Goal: Information Seeking & Learning: Learn about a topic

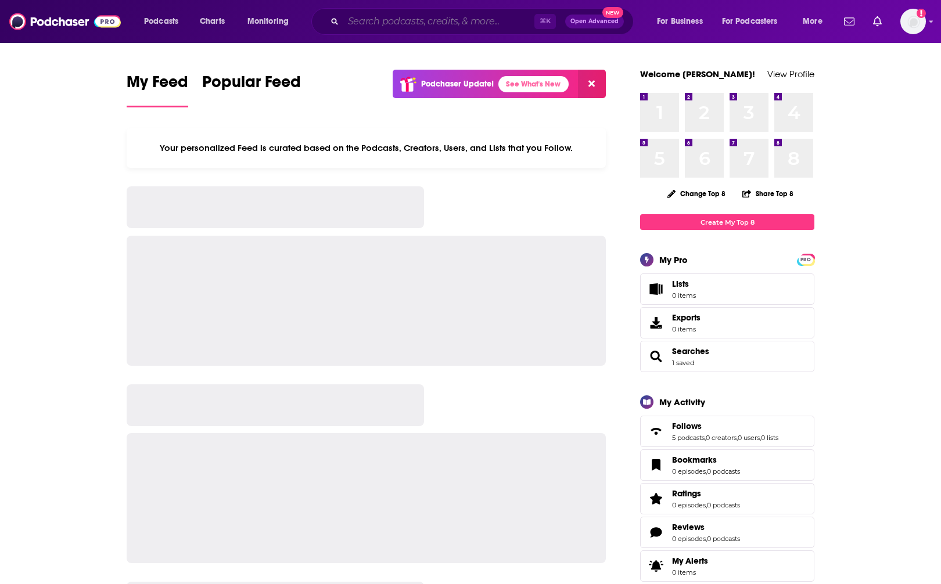
click at [392, 17] on input "Search podcasts, credits, & more..." at bounding box center [438, 21] width 191 height 19
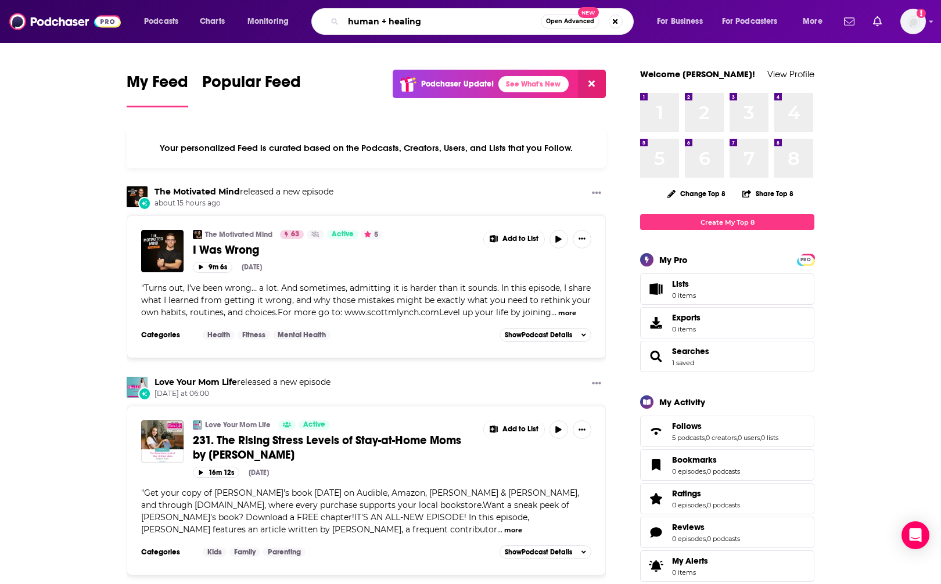
type input "human + healing"
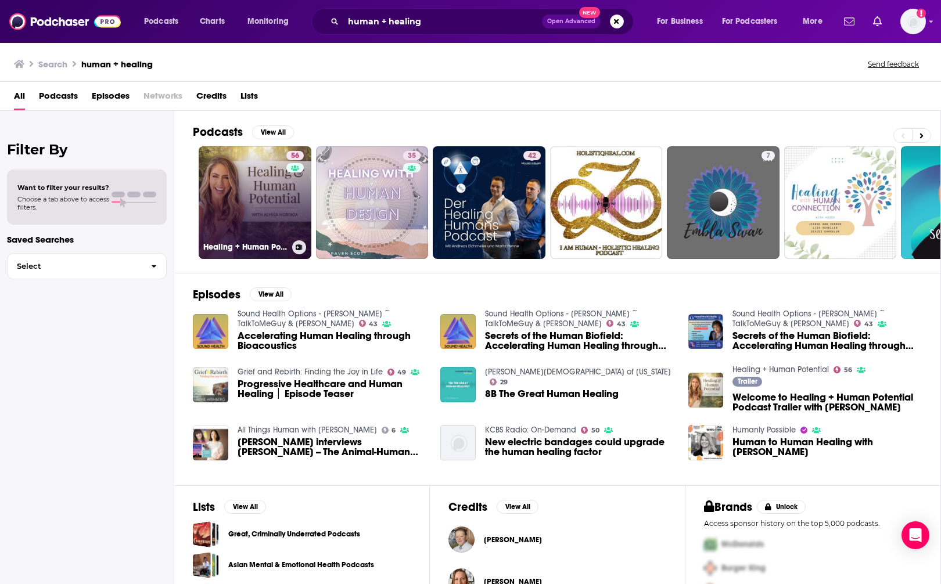
click at [225, 179] on link "56 Healing + Human Potential" at bounding box center [255, 202] width 113 height 113
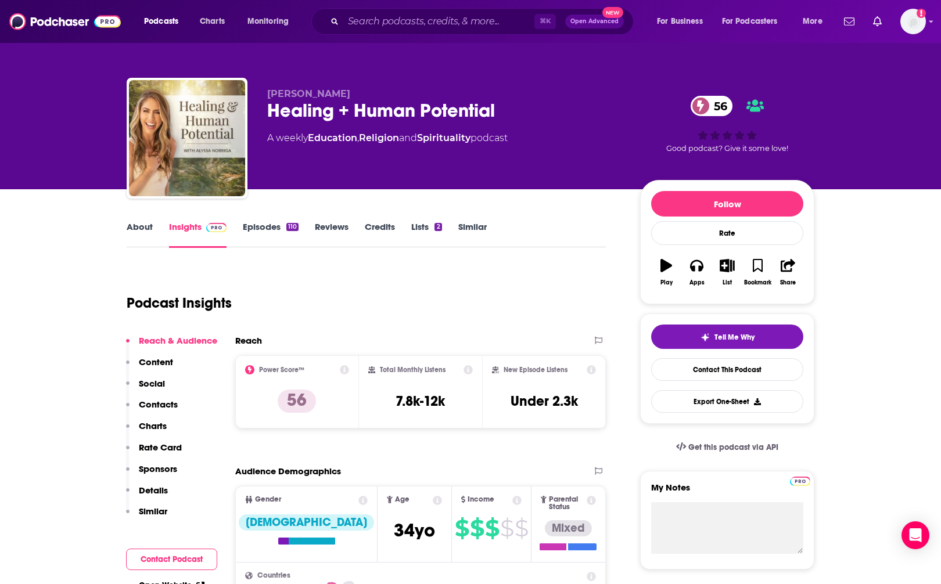
click at [156, 405] on p "Contacts" at bounding box center [158, 404] width 39 height 11
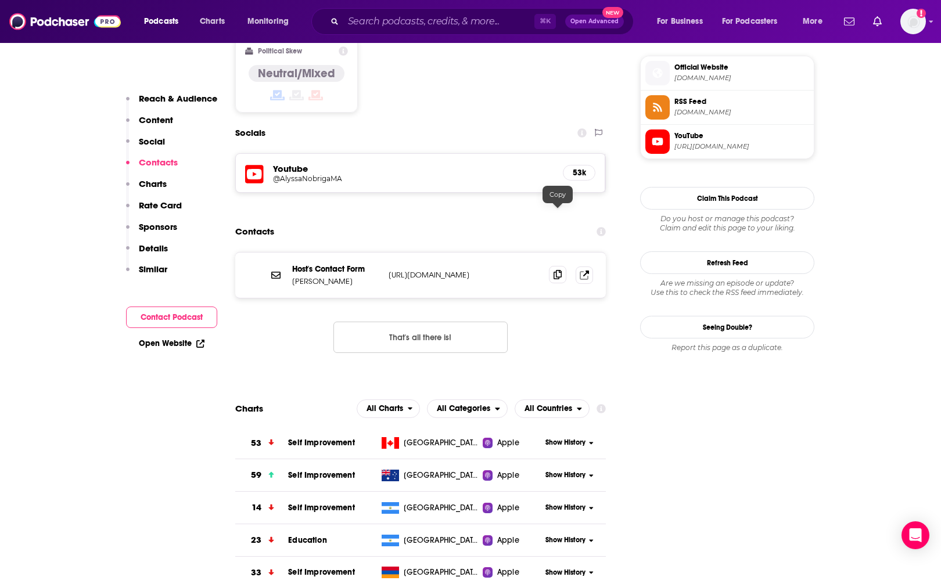
click at [556, 270] on icon at bounding box center [557, 274] width 8 height 9
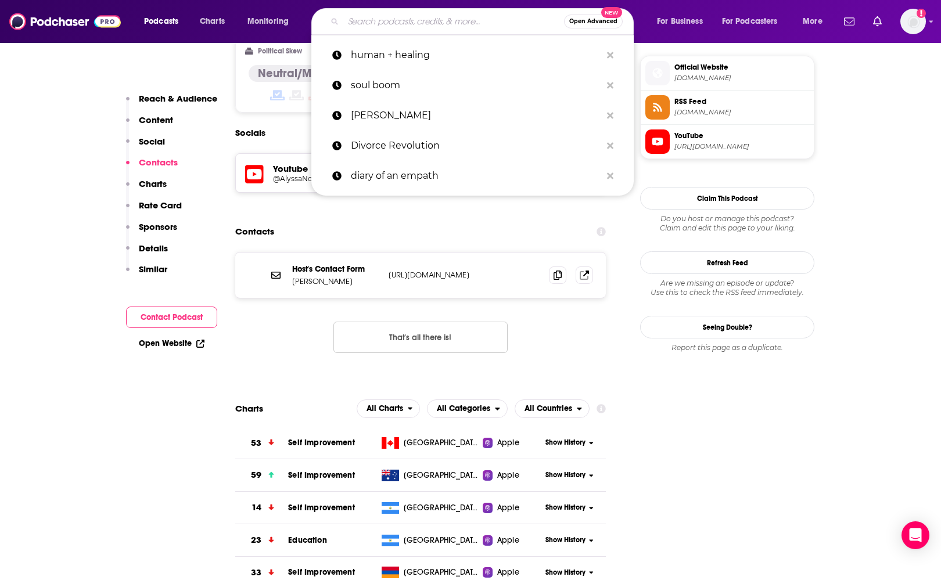
click at [416, 20] on input "Search podcasts, credits, & more..." at bounding box center [453, 21] width 221 height 19
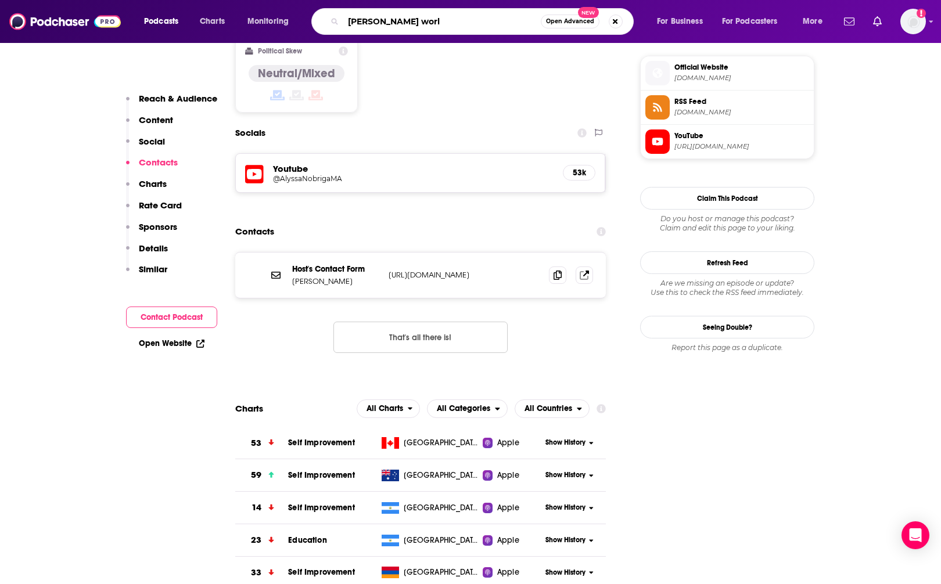
type input "[PERSON_NAME] world"
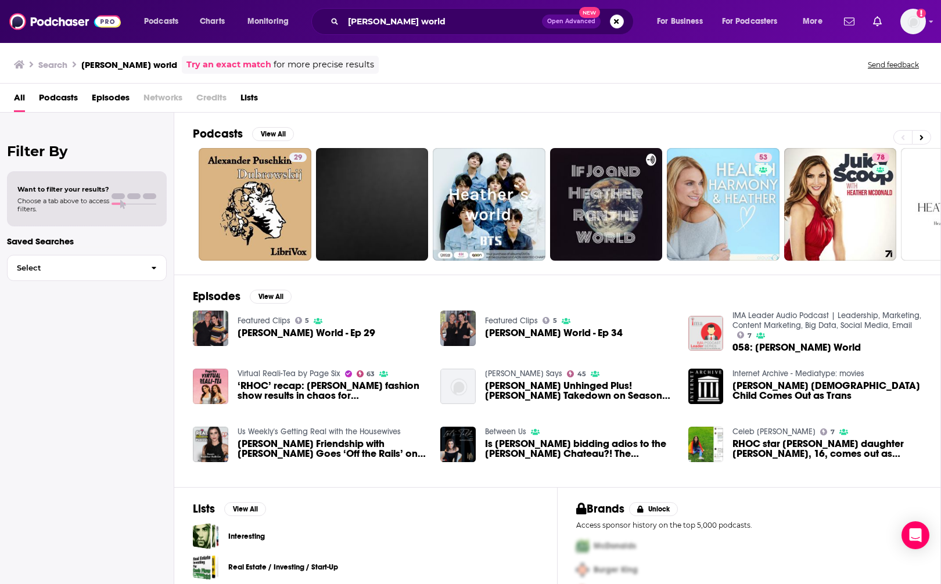
click at [291, 333] on span "[PERSON_NAME] World - Ep 29" at bounding box center [306, 333] width 138 height 10
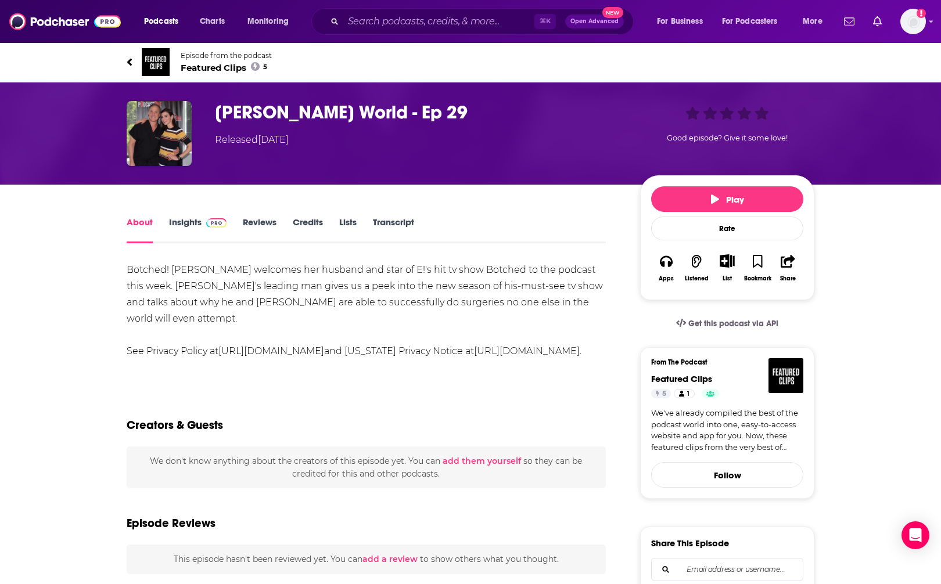
click at [274, 116] on h1 "[PERSON_NAME] World - Ep 29" at bounding box center [418, 112] width 406 height 23
click at [164, 130] on img "Heather Dubrows World - Ep 29" at bounding box center [159, 133] width 65 height 65
click at [160, 127] on img "Heather Dubrows World - Ep 29" at bounding box center [159, 133] width 65 height 65
click at [271, 125] on div "[PERSON_NAME] World - Ep 29 Released [DATE]" at bounding box center [418, 124] width 406 height 46
click at [235, 113] on h1 "[PERSON_NAME] World - Ep 29" at bounding box center [418, 112] width 406 height 23
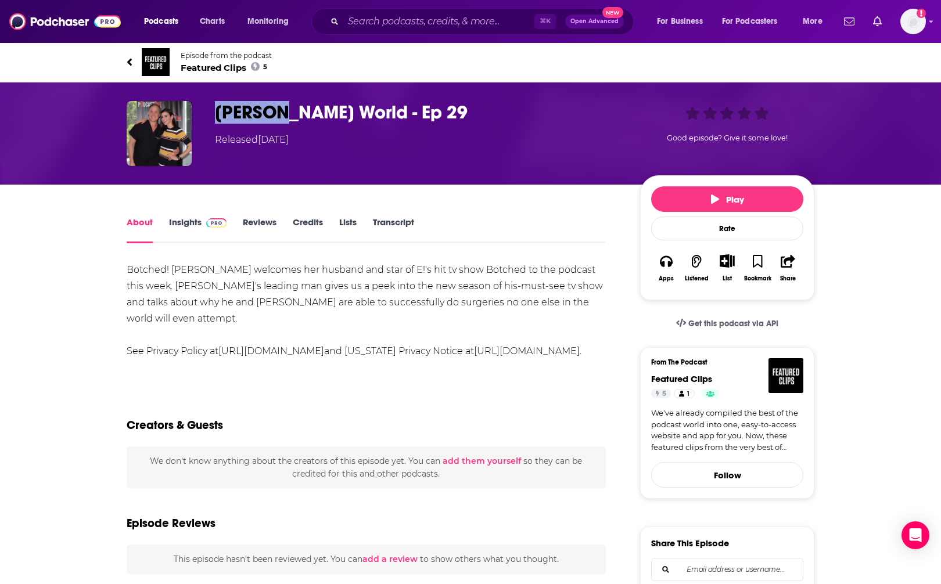
click at [235, 112] on h1 "[PERSON_NAME] World - Ep 29" at bounding box center [418, 112] width 406 height 23
drag, startPoint x: 142, startPoint y: 129, endPoint x: 152, endPoint y: 129, distance: 9.9
click at [142, 129] on img "Heather Dubrows World - Ep 29" at bounding box center [159, 133] width 65 height 65
click at [159, 125] on img "Heather Dubrows World - Ep 29" at bounding box center [159, 133] width 65 height 65
click at [261, 104] on h1 "[PERSON_NAME] World - Ep 29" at bounding box center [418, 112] width 406 height 23
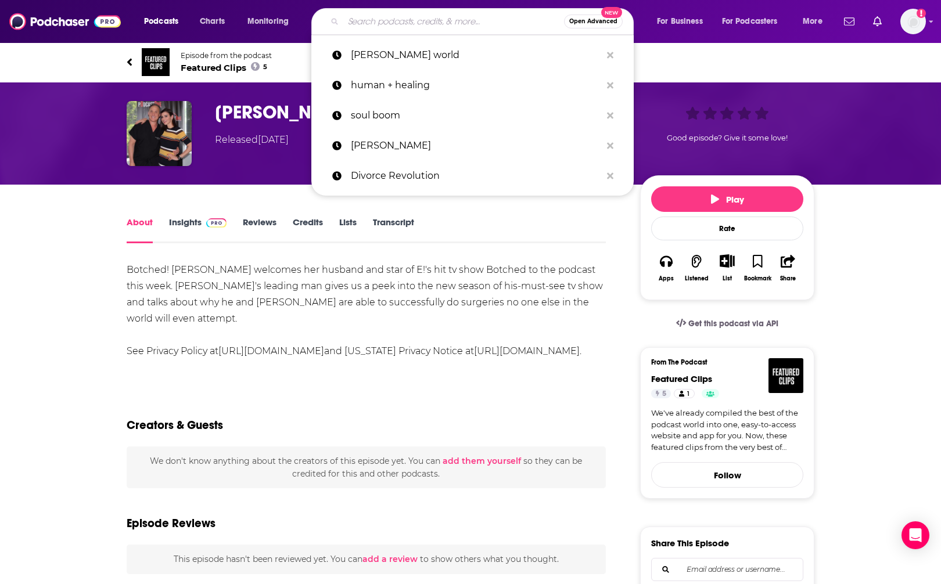
click at [373, 21] on input "Search podcasts, credits, & more..." at bounding box center [453, 21] width 221 height 19
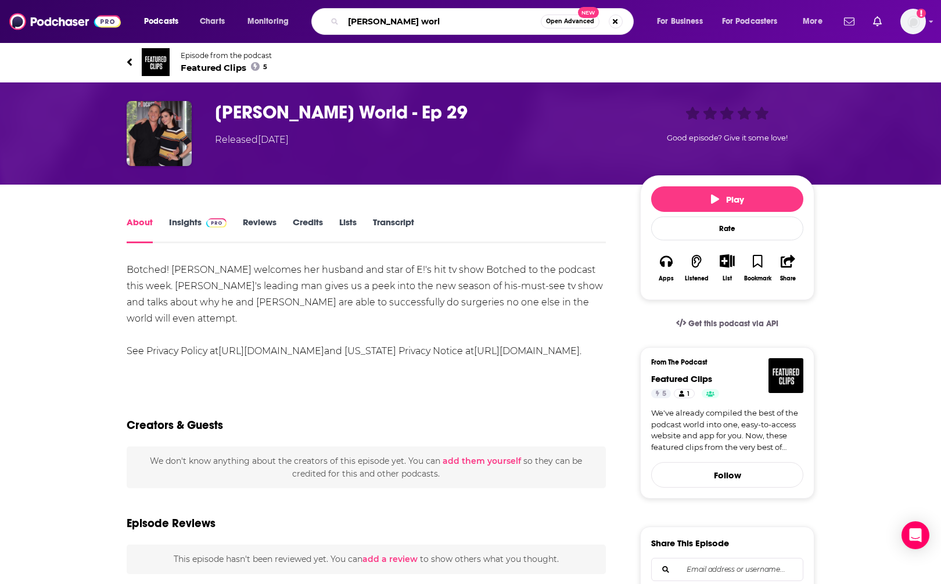
type input "[PERSON_NAME] world"
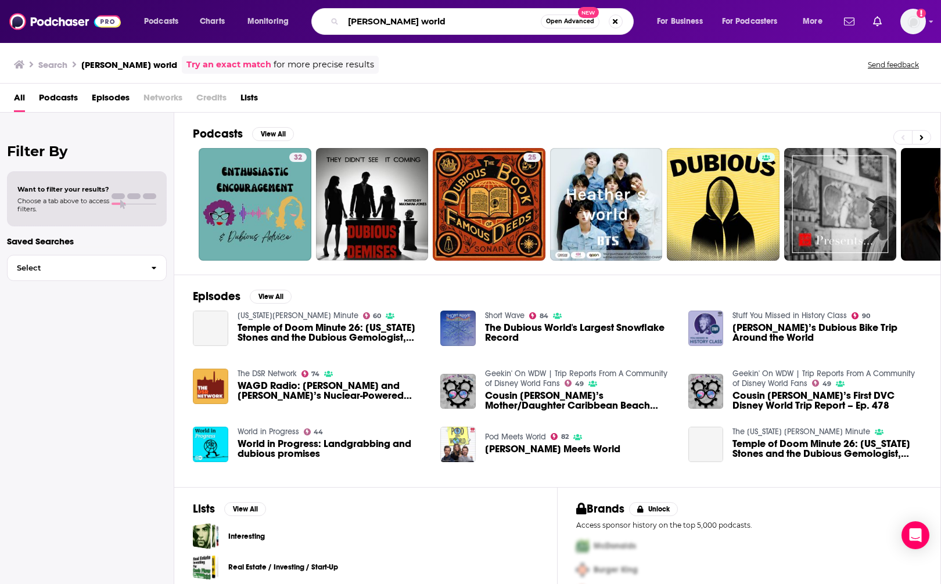
drag, startPoint x: 434, startPoint y: 23, endPoint x: 412, endPoint y: 24, distance: 22.1
click at [398, 23] on input "[PERSON_NAME] world" at bounding box center [441, 21] width 197 height 19
type input "[PERSON_NAME]"
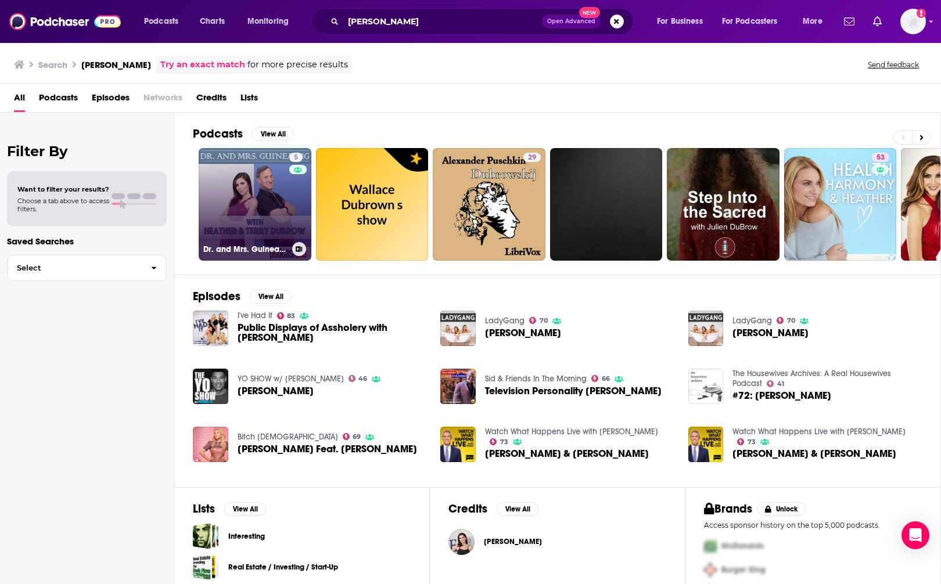
click at [232, 160] on link "5 Dr. and Mrs. Guinea Pig with [PERSON_NAME] and [PERSON_NAME]" at bounding box center [255, 204] width 113 height 113
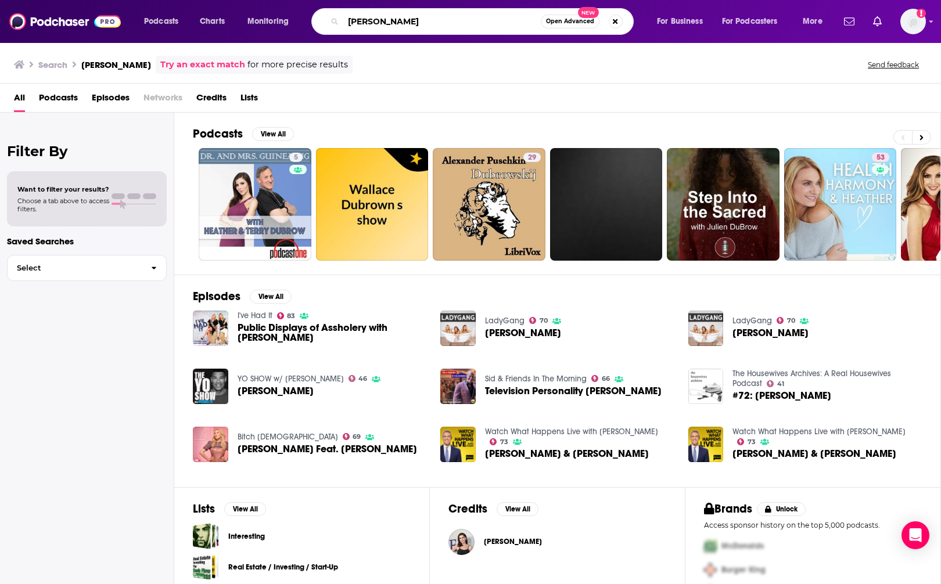
drag, startPoint x: 448, startPoint y: 23, endPoint x: 322, endPoint y: 19, distance: 125.5
click at [322, 19] on div "[PERSON_NAME] Open Advanced New" at bounding box center [472, 21] width 322 height 27
type input "her money"
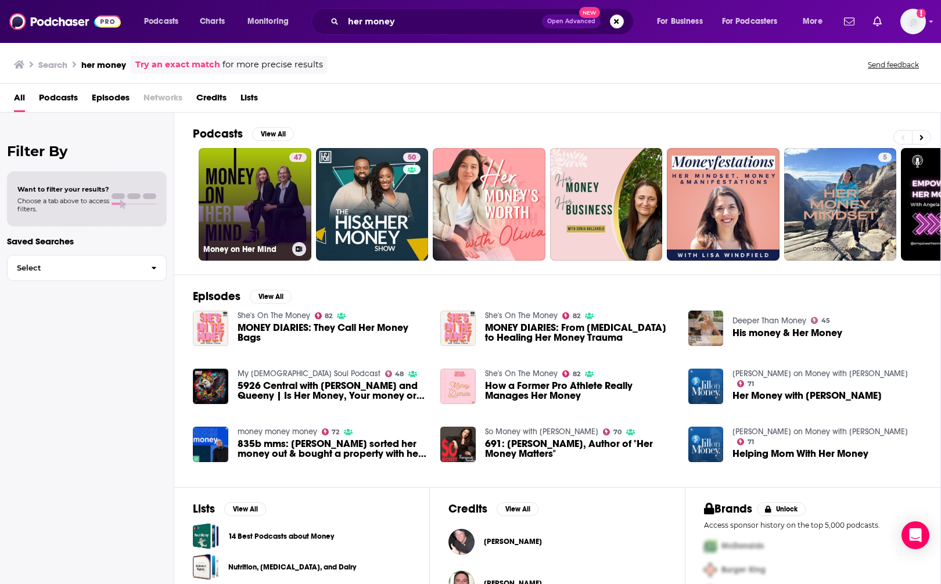
click at [259, 182] on link "47 Money on Her Mind" at bounding box center [255, 204] width 113 height 113
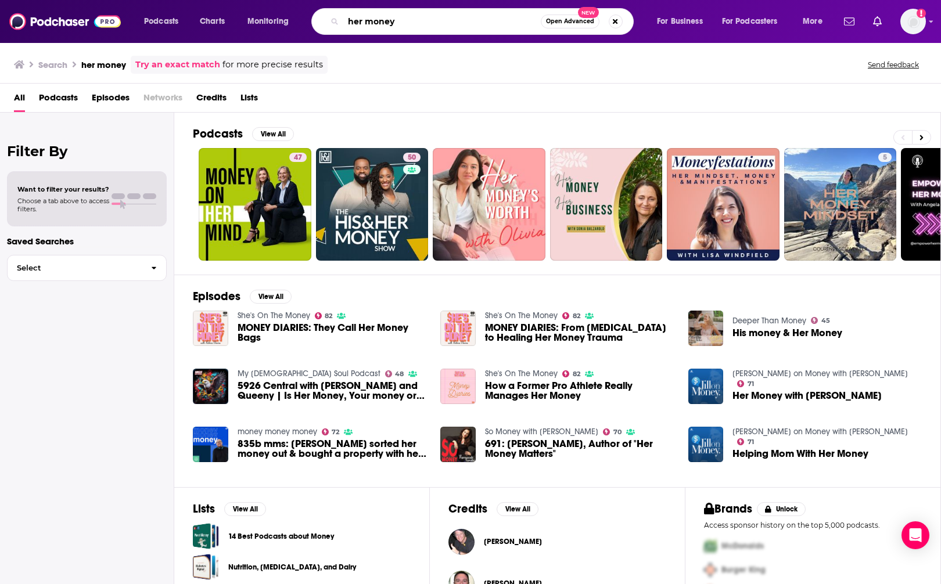
click at [311, 23] on div "her money Open Advanced New" at bounding box center [472, 21] width 322 height 27
type input "how stuff works"
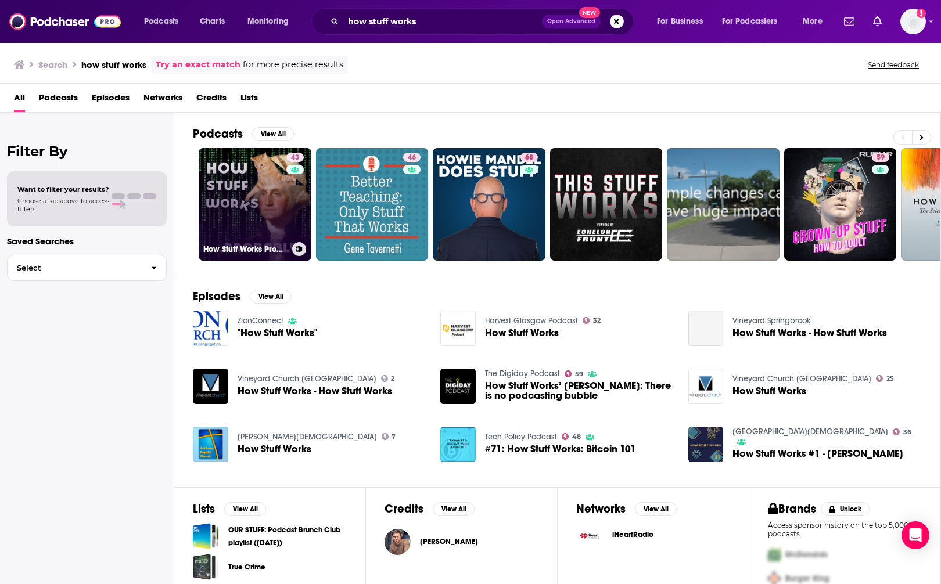
click at [249, 205] on link "43 How Stuff Works Probably" at bounding box center [255, 204] width 113 height 113
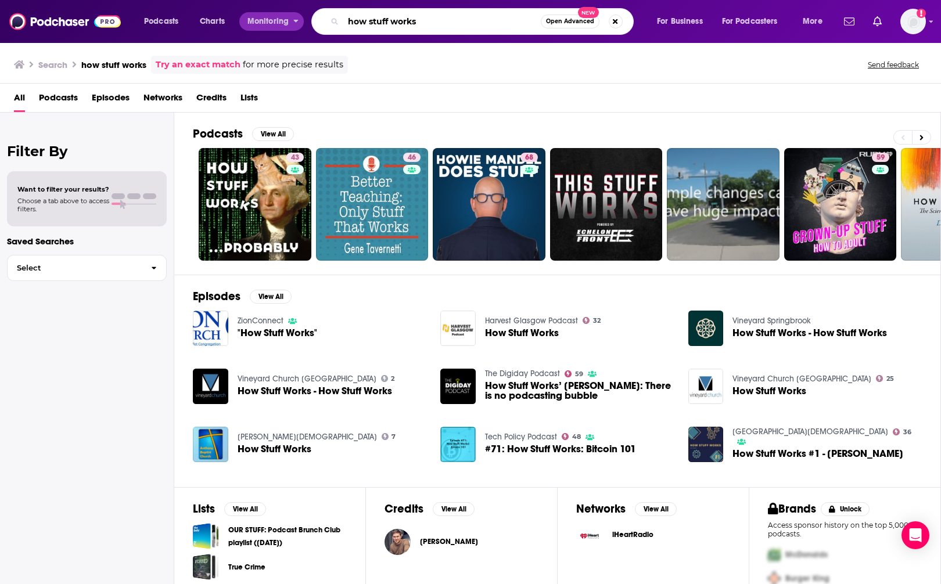
drag, startPoint x: 301, startPoint y: 17, endPoint x: 283, endPoint y: 16, distance: 18.1
click at [283, 16] on div "Podcasts Charts Monitoring how stuff works Open Advanced New For Business For P…" at bounding box center [484, 21] width 697 height 27
type input "little things"
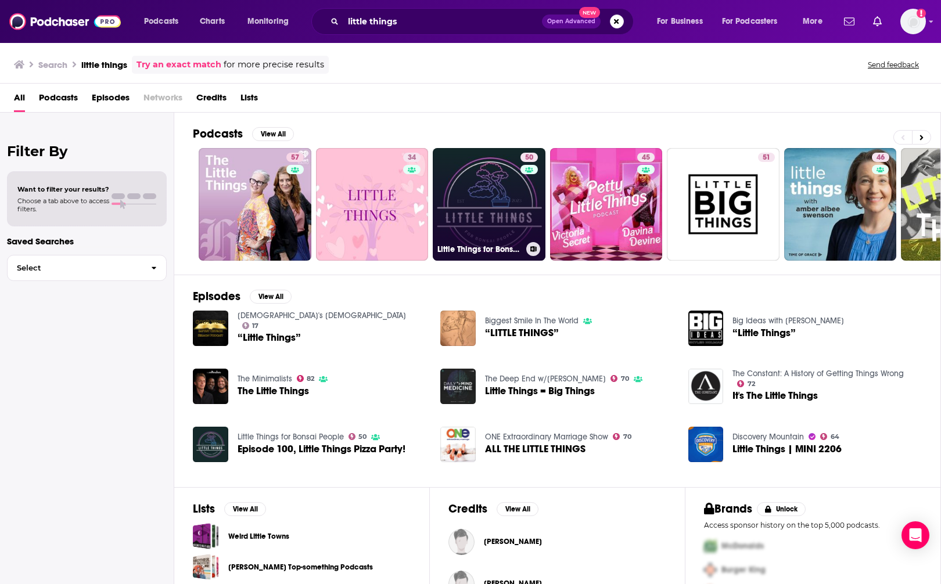
click at [488, 187] on link "50 Little Things for Bonsai People" at bounding box center [489, 204] width 113 height 113
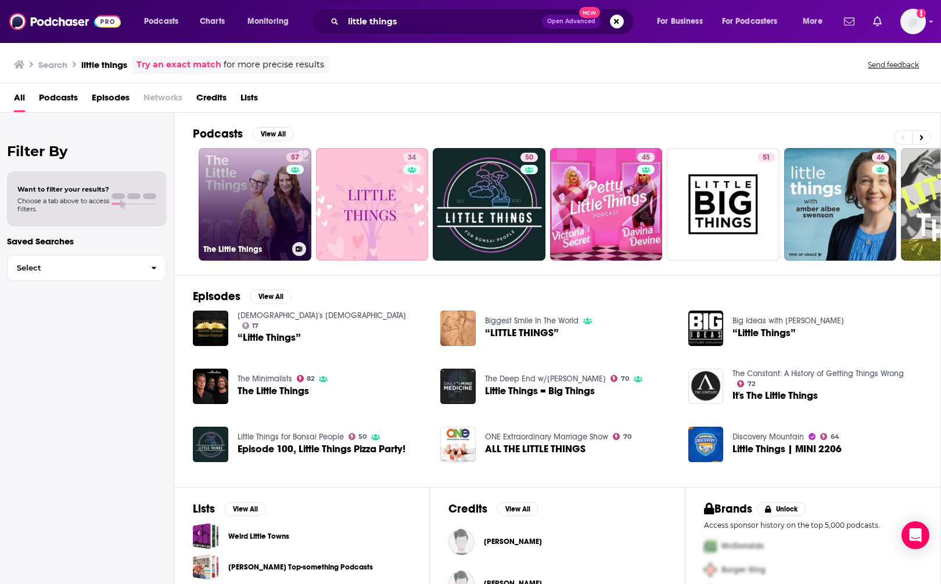
click at [248, 189] on link "57 The Little Things" at bounding box center [255, 204] width 113 height 113
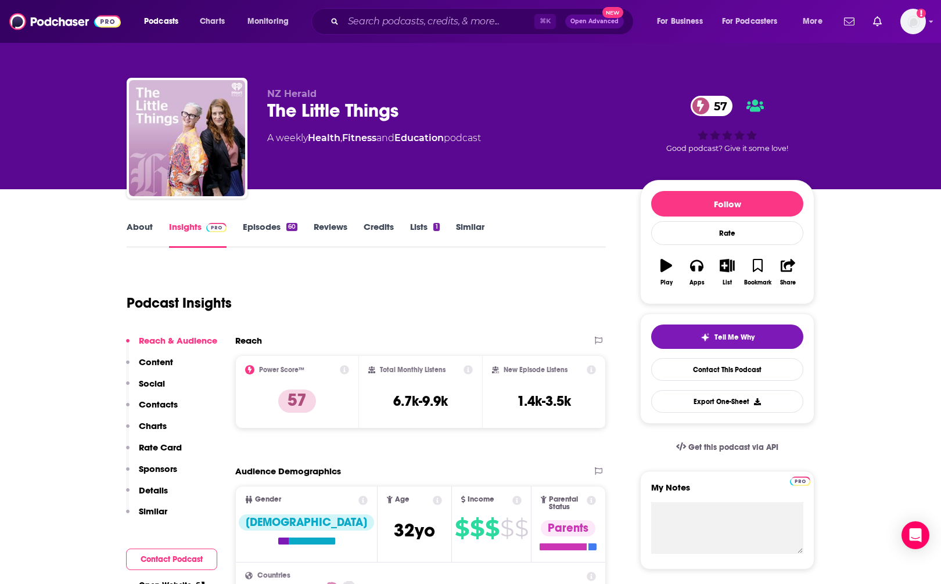
click at [159, 405] on p "Contacts" at bounding box center [158, 404] width 39 height 11
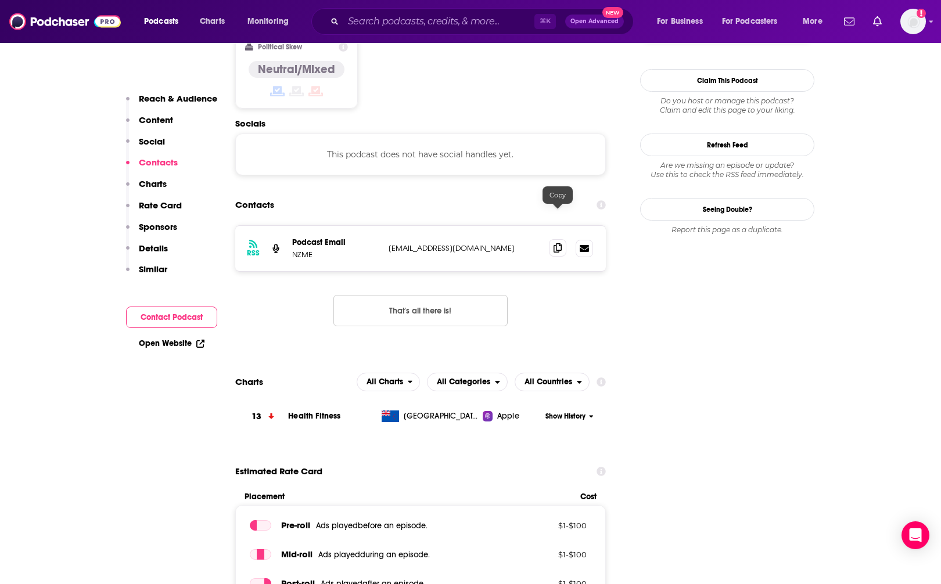
click at [552, 239] on span at bounding box center [557, 247] width 17 height 17
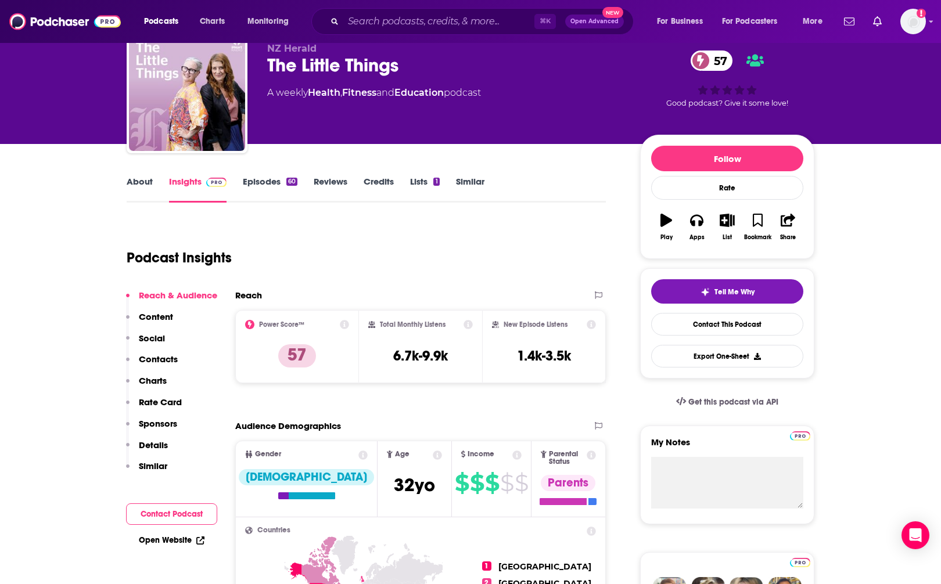
scroll to position [45, 0]
click at [363, 23] on input "Search podcasts, credits, & more..." at bounding box center [438, 21] width 191 height 19
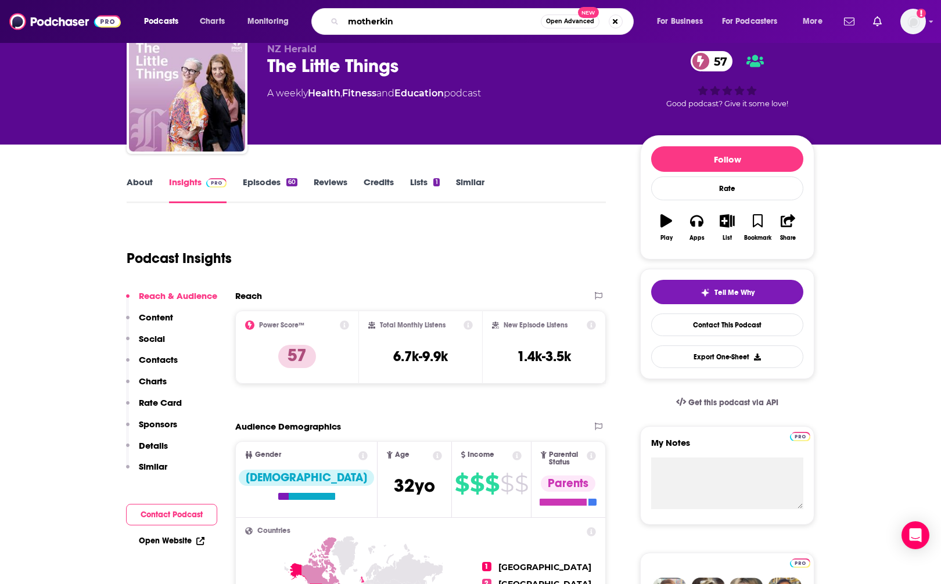
type input "motherkind"
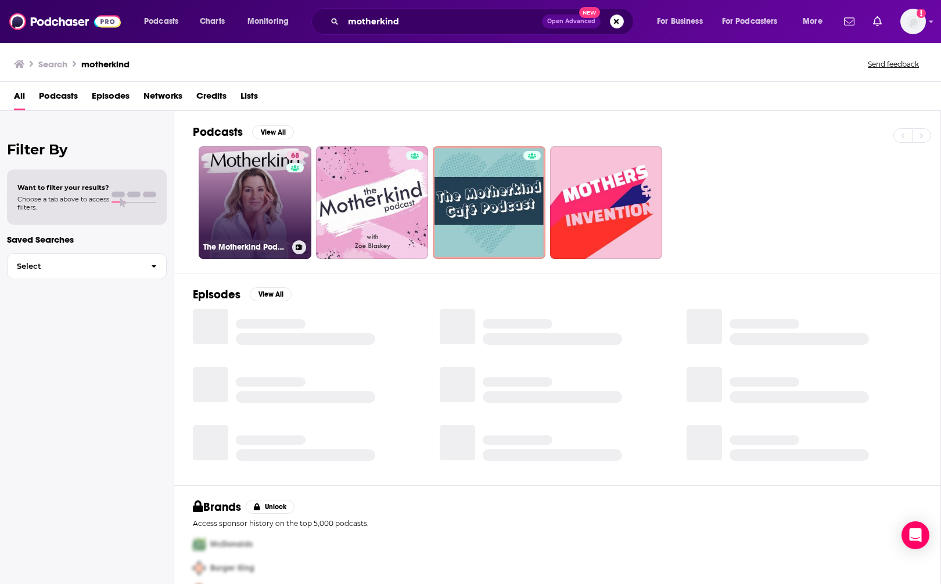
click at [250, 183] on link "68 The Motherkind Podcast" at bounding box center [255, 202] width 113 height 113
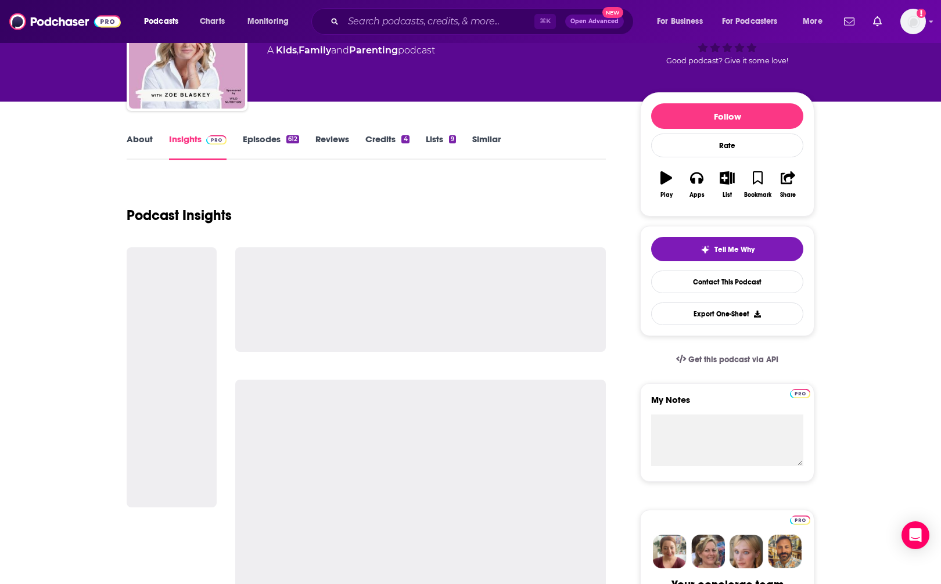
scroll to position [93, 0]
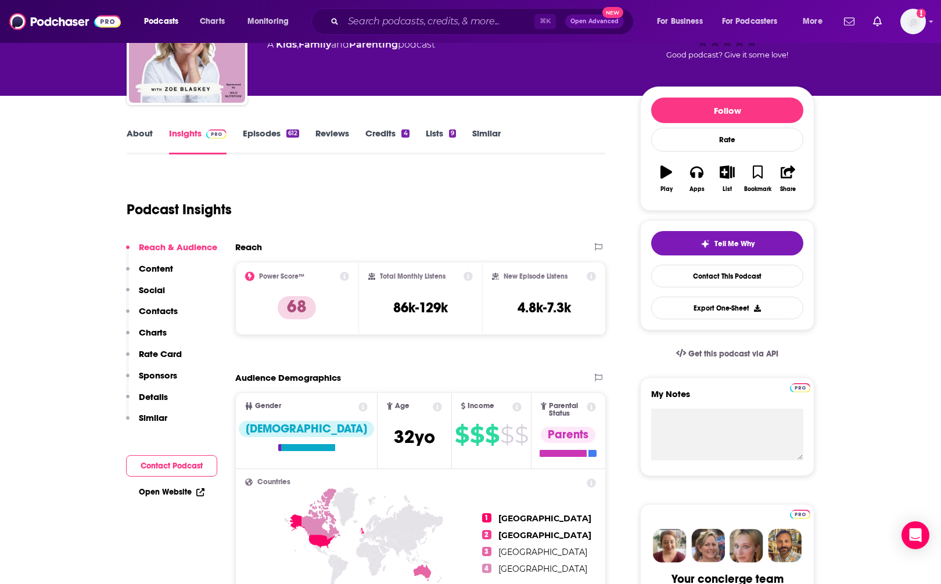
click at [162, 311] on p "Contacts" at bounding box center [158, 310] width 39 height 11
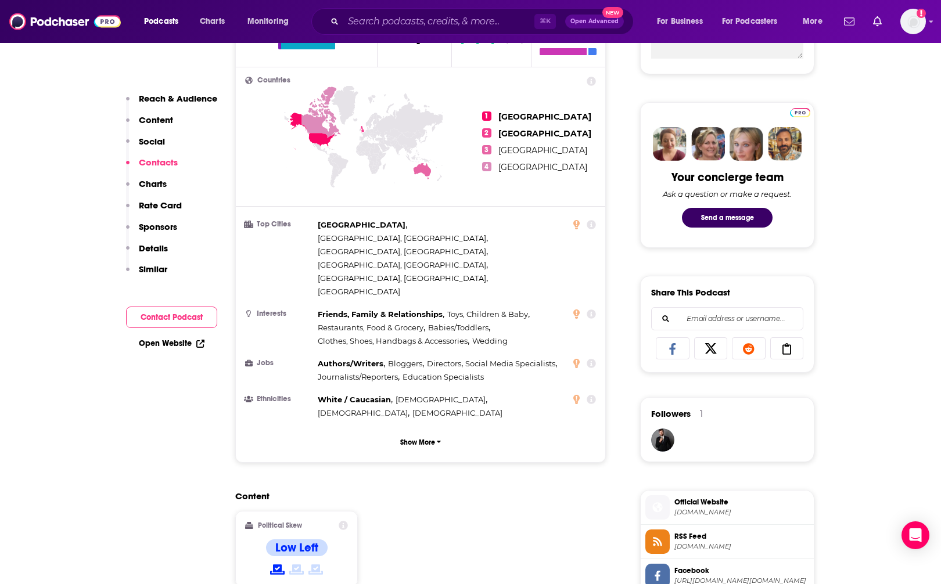
scroll to position [995, 0]
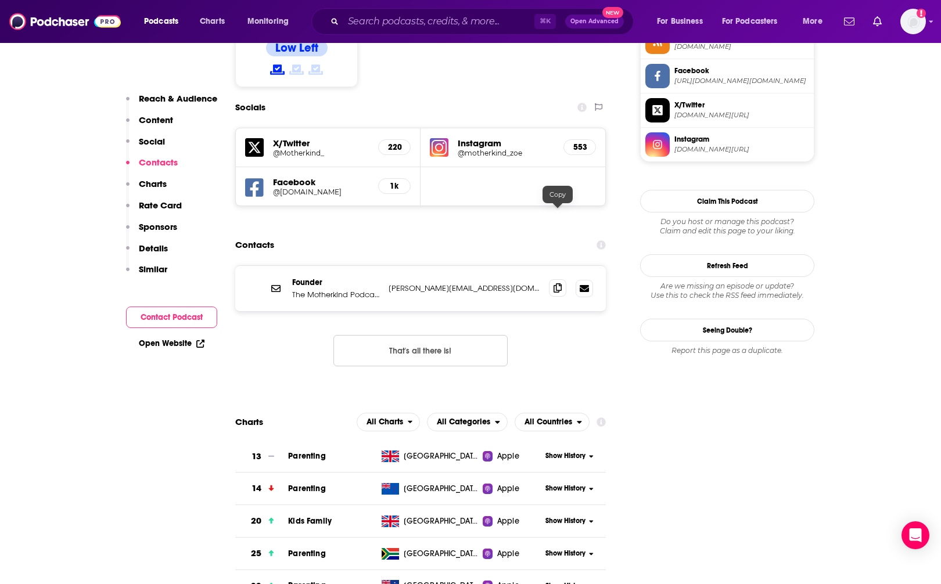
click at [557, 283] on icon at bounding box center [557, 287] width 8 height 9
